Goal: Task Accomplishment & Management: Manage account settings

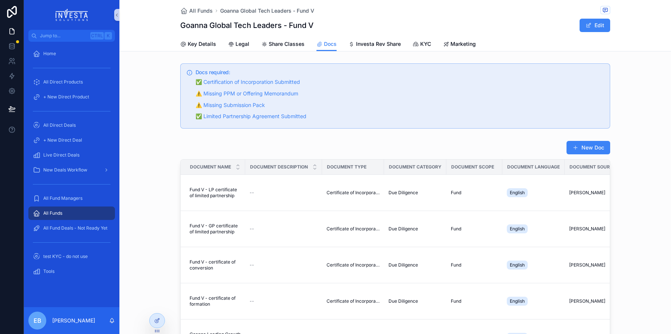
scroll to position [35, 0]
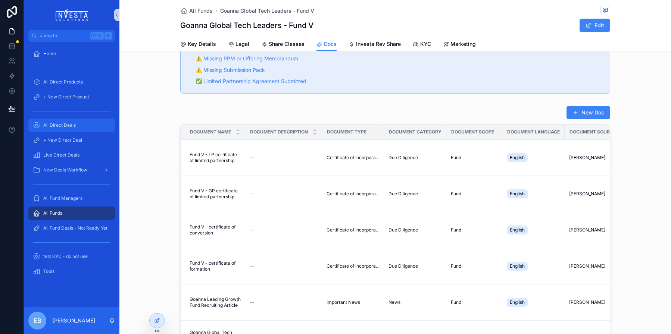
click at [78, 122] on div "All Direct Deals" at bounding box center [72, 125] width 78 height 12
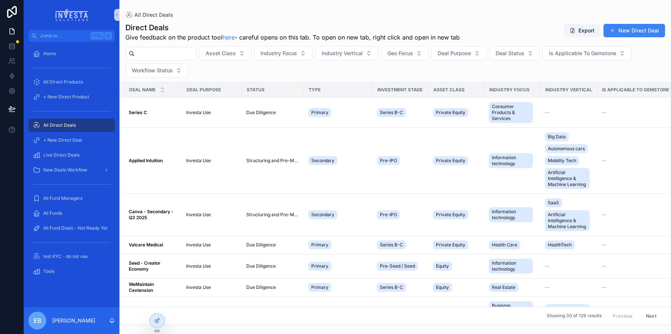
click at [143, 56] on input "scrollable content" at bounding box center [165, 54] width 61 height 10
click at [55, 35] on span "Jump to..." at bounding box center [63, 36] width 47 height 6
click at [152, 55] on input "scrollable content" at bounding box center [165, 54] width 61 height 10
click at [196, 52] on input "scrollable content" at bounding box center [165, 54] width 61 height 10
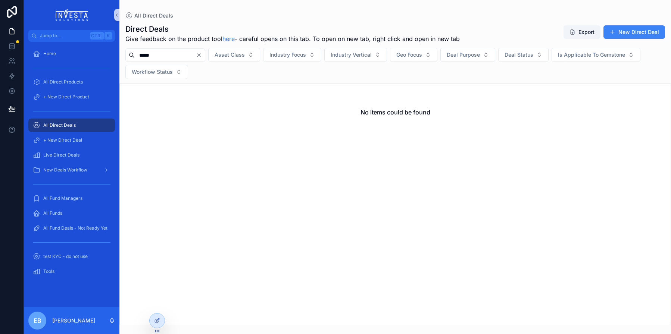
type input "*****"
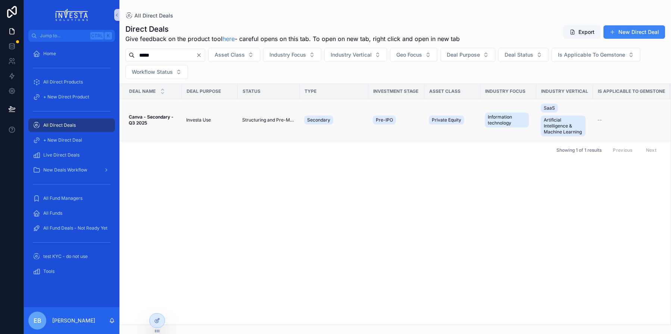
click at [168, 122] on span "Canva - Secondary - Q3 2025" at bounding box center [153, 120] width 49 height 12
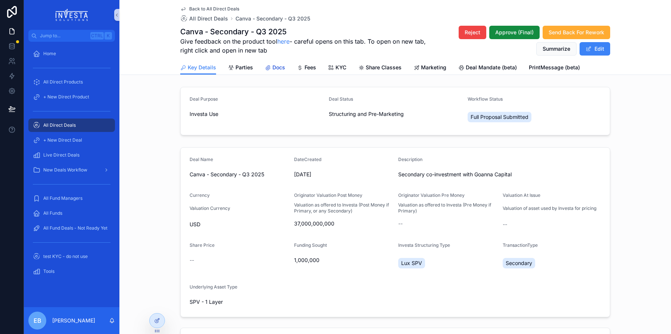
click at [272, 65] on span "Docs" at bounding box center [278, 67] width 13 height 7
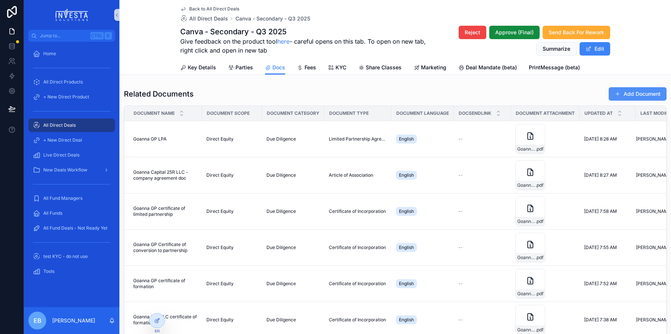
click at [624, 94] on button "Add Document" at bounding box center [638, 93] width 58 height 13
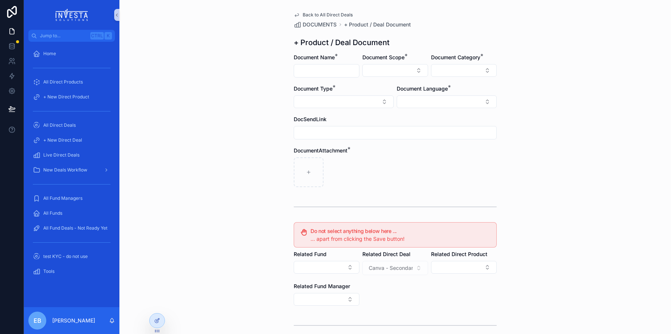
click at [343, 72] on input "scrollable content" at bounding box center [326, 71] width 65 height 10
type input "**********"
click at [415, 69] on button "Select Button" at bounding box center [395, 70] width 66 height 13
click at [378, 98] on span "Direct Equity" at bounding box center [366, 99] width 31 height 7
click at [479, 68] on button "Select Button" at bounding box center [464, 70] width 66 height 13
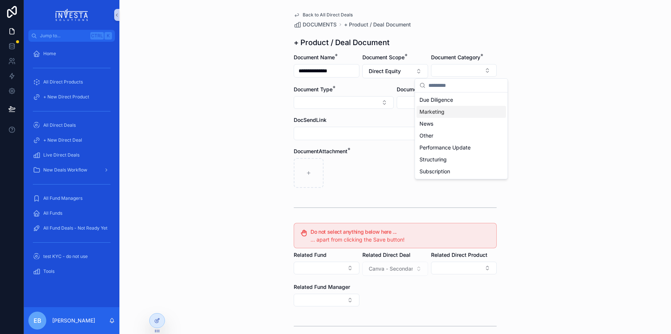
click at [445, 115] on div "Marketing" at bounding box center [462, 112] width 90 height 12
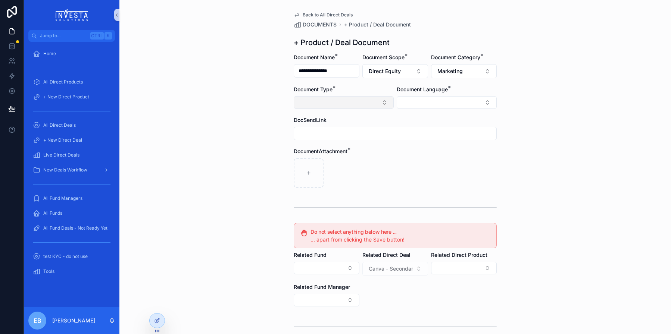
click at [381, 103] on button "Select Button" at bounding box center [344, 102] width 100 height 13
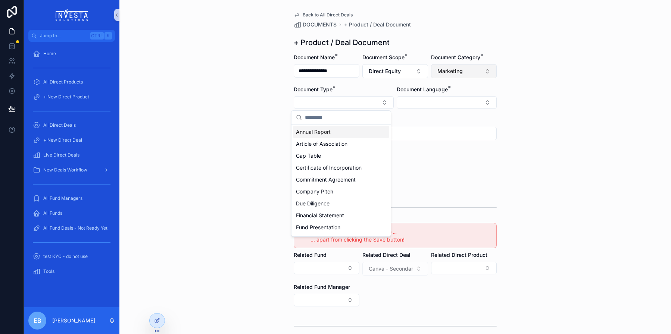
click at [485, 71] on button "Marketing" at bounding box center [464, 71] width 66 height 14
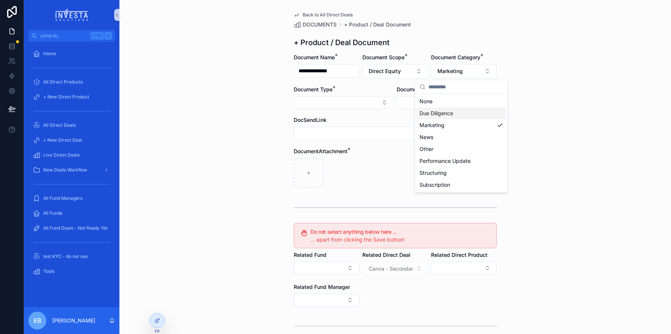
click at [450, 111] on span "Due Diligence" at bounding box center [437, 113] width 34 height 7
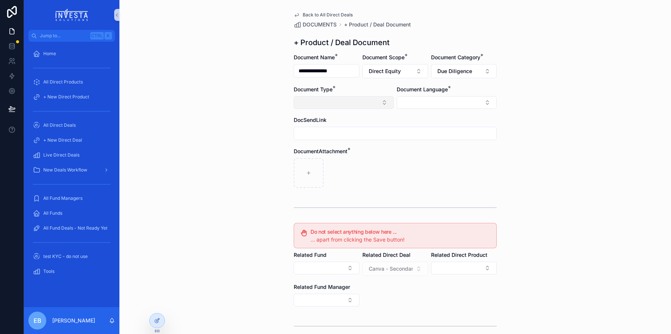
click at [383, 105] on button "Select Button" at bounding box center [344, 102] width 100 height 13
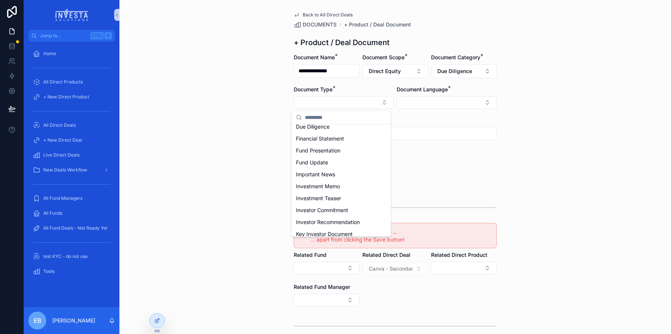
scroll to position [84, 0]
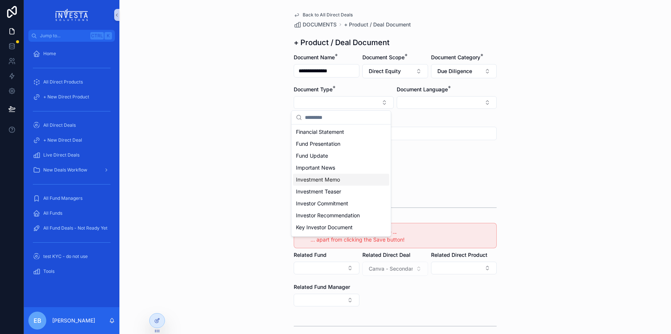
click at [340, 179] on div "Investment Memo" at bounding box center [341, 180] width 96 height 12
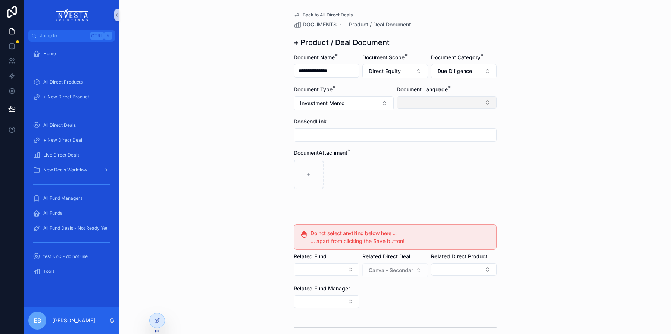
click at [473, 106] on button "Select Button" at bounding box center [447, 102] width 100 height 13
click at [408, 152] on div "English" at bounding box center [444, 156] width 96 height 12
click at [280, 143] on div "**********" at bounding box center [395, 167] width 552 height 334
click at [538, 137] on div "**********" at bounding box center [395, 167] width 552 height 334
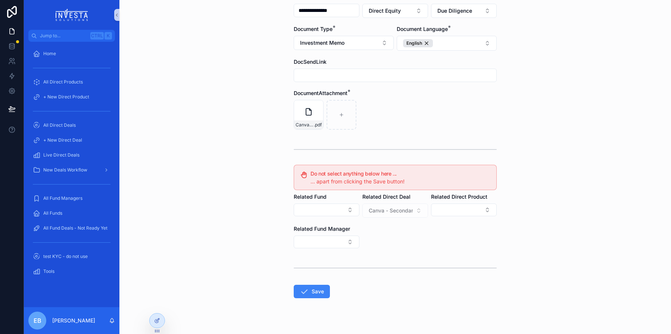
scroll to position [72, 0]
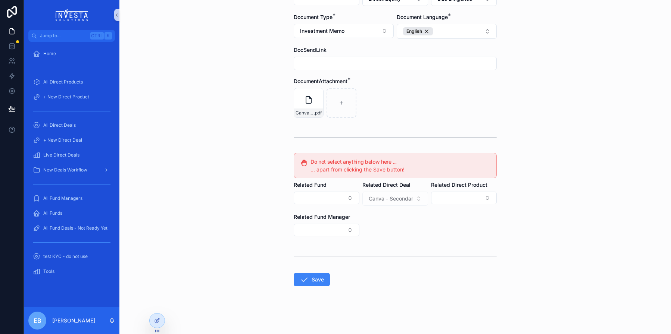
click at [307, 272] on form "**********" at bounding box center [395, 157] width 203 height 353
click at [306, 277] on icon "scrollable content" at bounding box center [304, 279] width 9 height 9
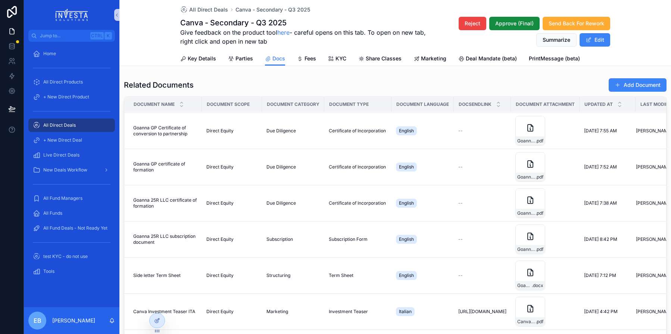
scroll to position [150, 0]
click at [282, 309] on span "Marketing" at bounding box center [278, 312] width 22 height 6
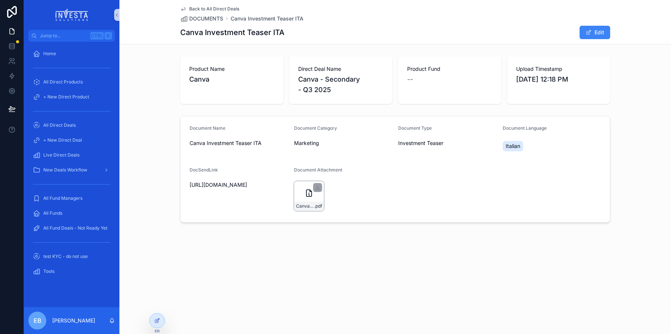
click at [303, 196] on div "Canva-Investment-Teaser---[GEOGRAPHIC_DATA] .pdf" at bounding box center [309, 196] width 30 height 30
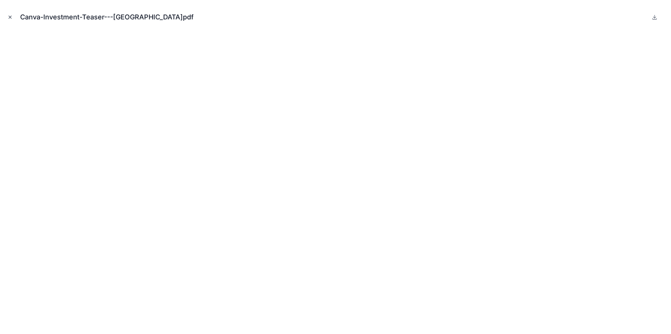
click at [8, 16] on icon "Close modal" at bounding box center [9, 17] width 5 height 5
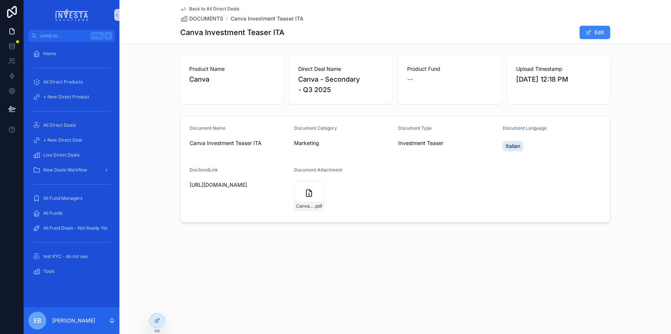
click at [185, 7] on icon "scrollable content" at bounding box center [183, 9] width 6 height 6
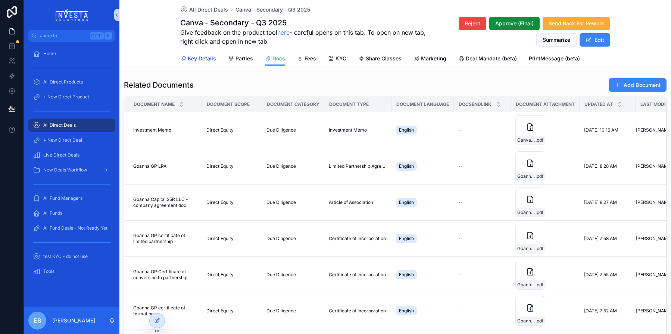
click at [197, 58] on span "Key Details" at bounding box center [202, 58] width 28 height 7
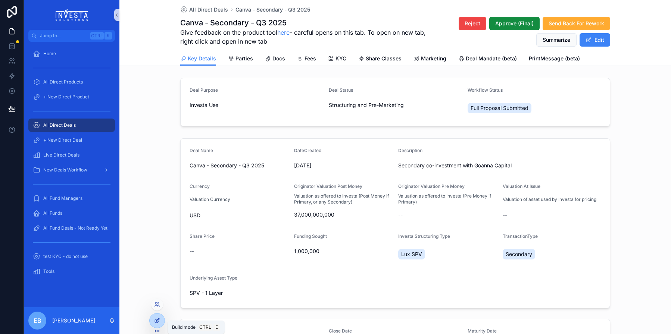
click at [154, 320] on div at bounding box center [157, 321] width 15 height 14
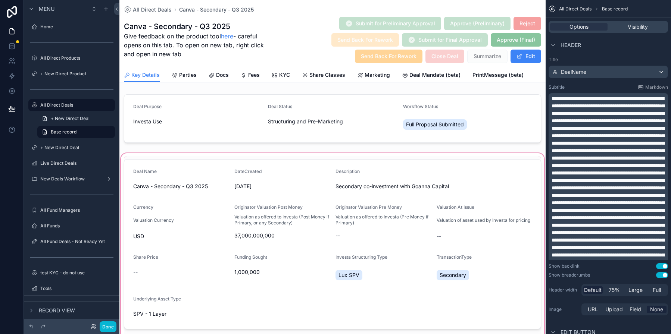
click at [267, 227] on div "scrollable content" at bounding box center [332, 275] width 426 height 246
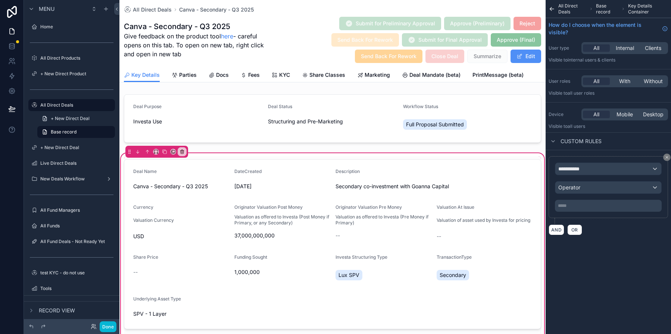
click at [521, 55] on button "Edit" at bounding box center [526, 56] width 31 height 13
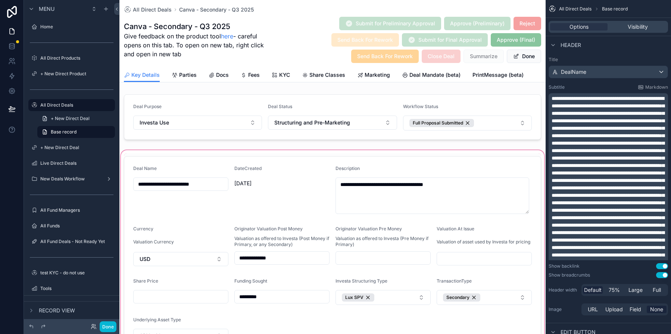
click at [247, 258] on div "scrollable content" at bounding box center [332, 285] width 426 height 273
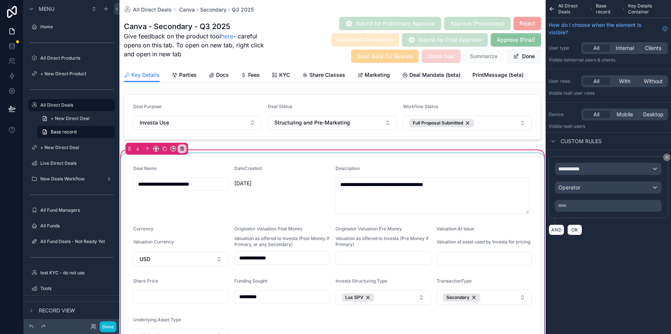
click at [245, 258] on div "scrollable content" at bounding box center [332, 254] width 426 height 202
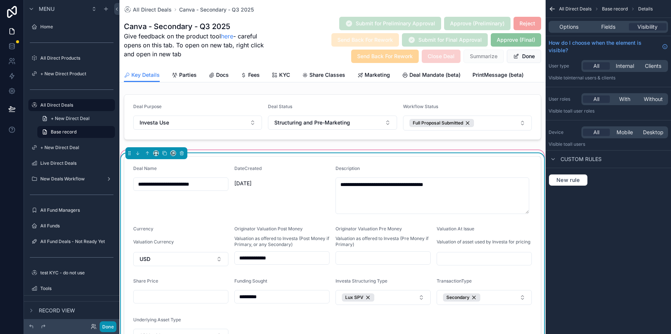
click at [109, 325] on button "Done" at bounding box center [108, 327] width 17 height 11
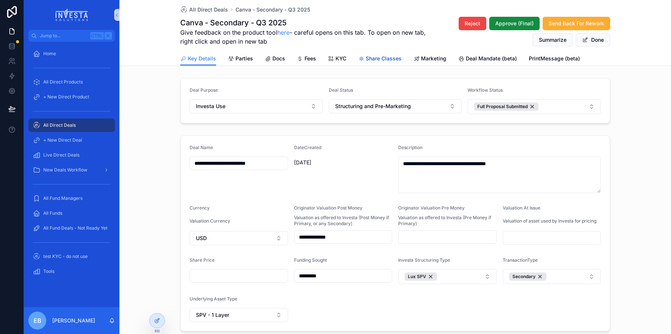
click at [376, 56] on span "Share Classes" at bounding box center [384, 58] width 36 height 7
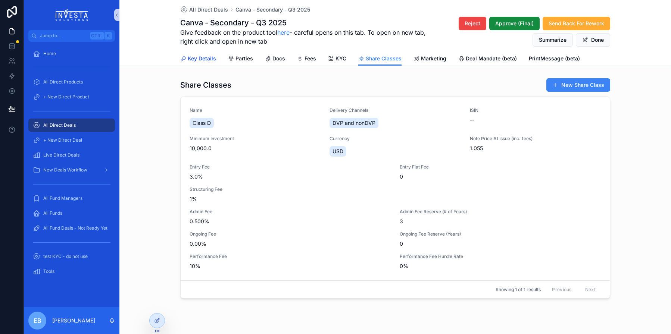
click at [200, 58] on span "Key Details" at bounding box center [202, 58] width 28 height 7
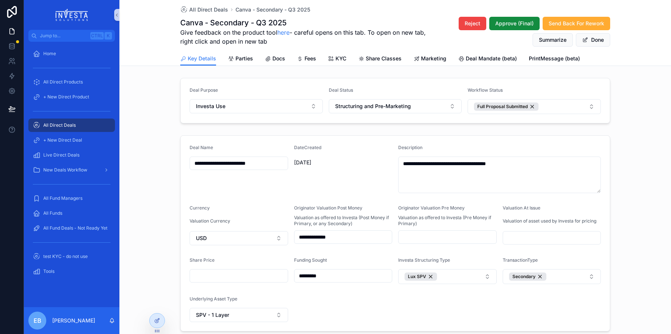
click at [558, 151] on div "Description" at bounding box center [499, 149] width 203 height 9
click at [312, 197] on form "**********" at bounding box center [395, 234] width 429 height 196
click at [311, 239] on input "**********" at bounding box center [344, 237] width 98 height 10
drag, startPoint x: 301, startPoint y: 237, endPoint x: 286, endPoint y: 236, distance: 15.0
click at [286, 236] on form "**********" at bounding box center [395, 234] width 429 height 196
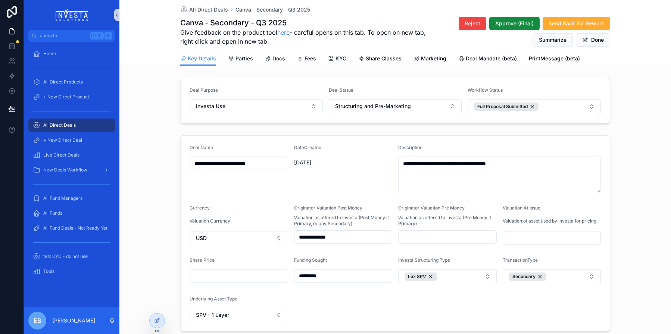
scroll to position [37, 0]
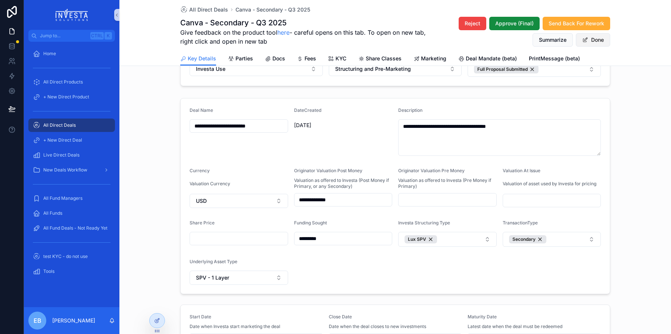
type input "**********"
click at [586, 36] on button "Done" at bounding box center [593, 39] width 34 height 13
